Goal: Task Accomplishment & Management: Manage account settings

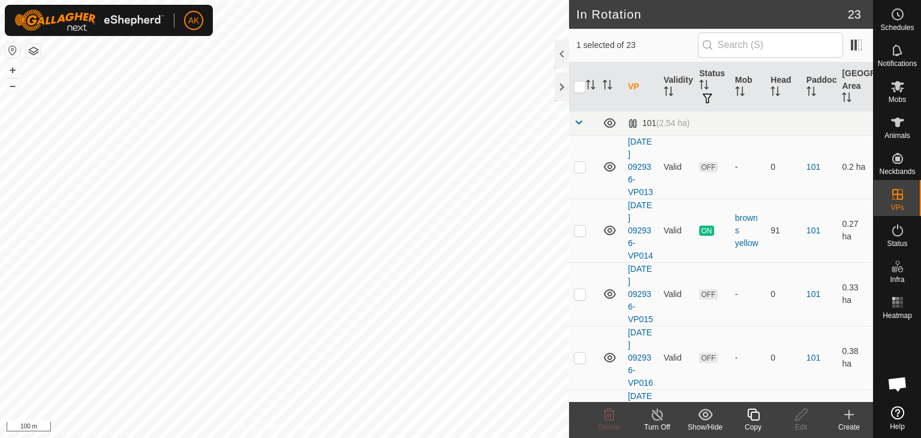
checkbox input "true"
checkbox input "false"
click at [617, 418] on delete-svg-icon at bounding box center [609, 414] width 48 height 14
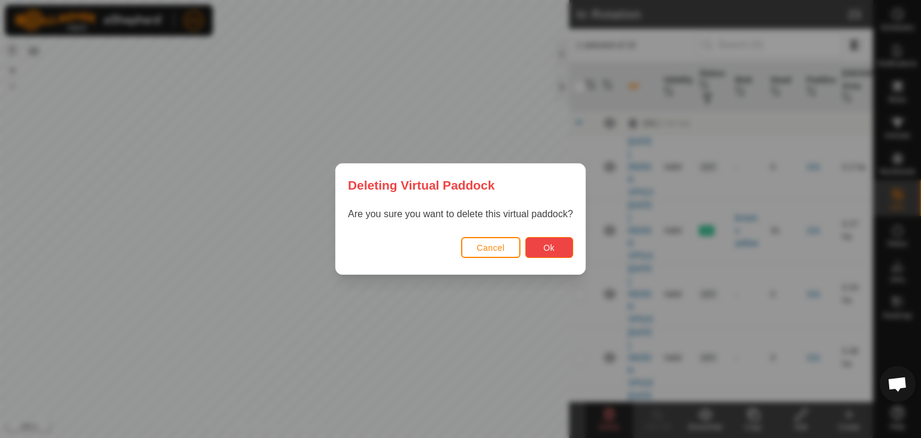
click at [551, 251] on span "Ok" at bounding box center [548, 248] width 11 height 10
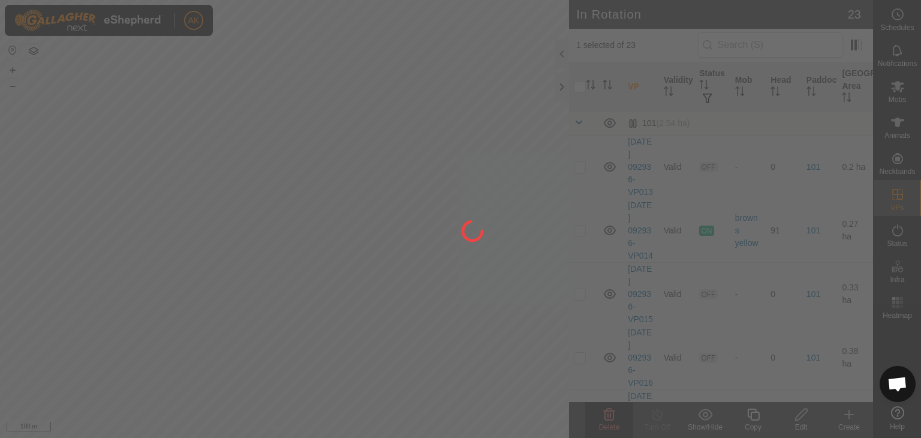
checkbox input "false"
